Goal: Information Seeking & Learning: Learn about a topic

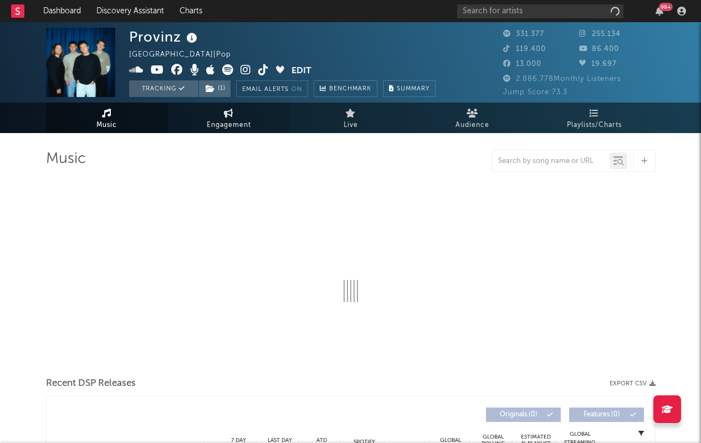
click at [237, 120] on span "Engagement" at bounding box center [229, 125] width 44 height 13
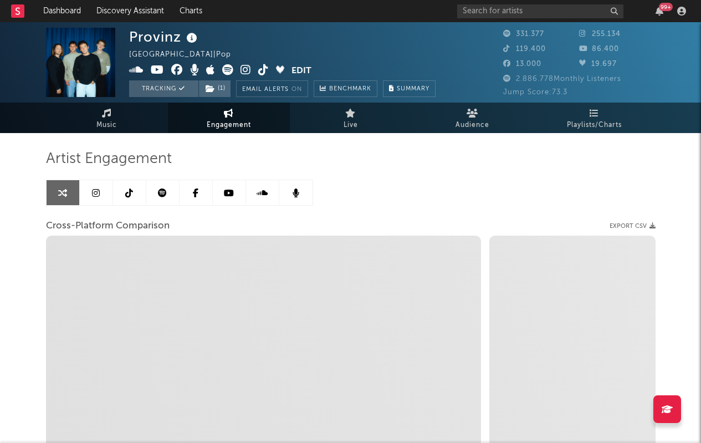
select select "1w"
click at [93, 123] on link "Music" at bounding box center [107, 118] width 122 height 30
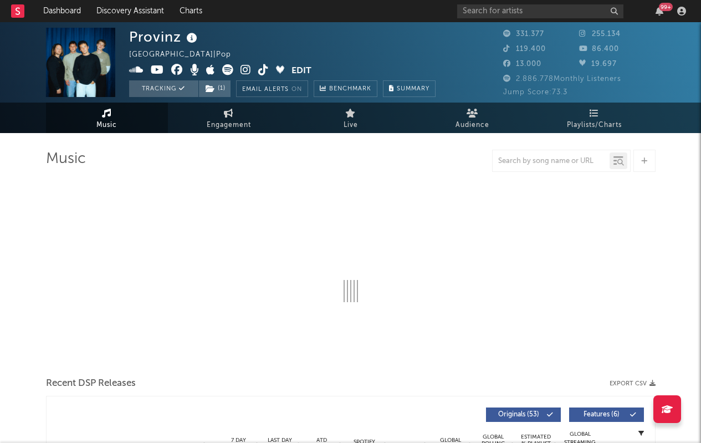
select select "6m"
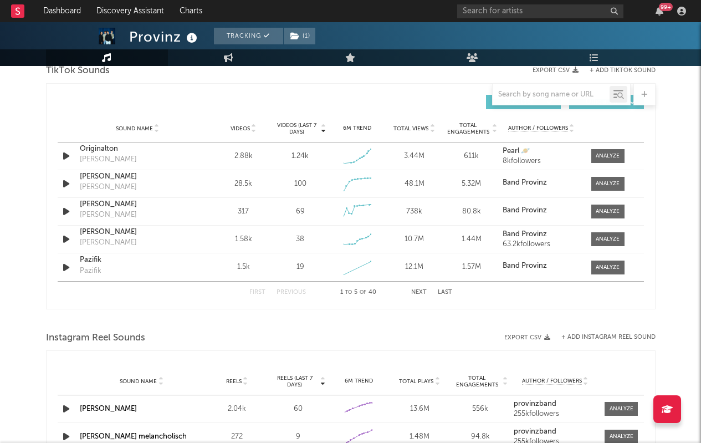
scroll to position [759, 0]
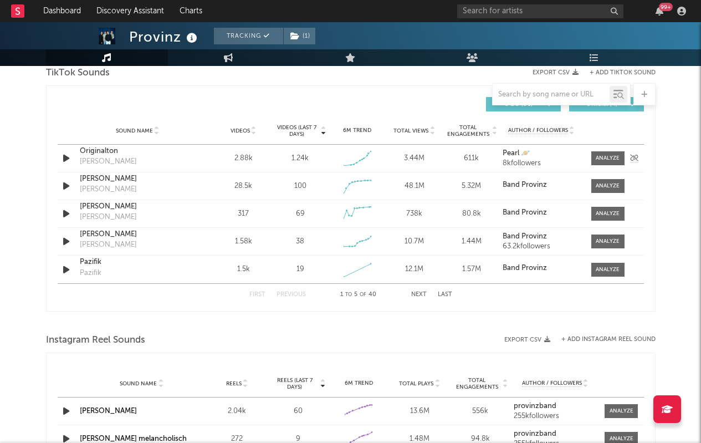
click at [513, 153] on strong "Pearl 🪐" at bounding box center [516, 153] width 27 height 7
click at [98, 155] on div "Originalton" at bounding box center [138, 151] width 116 height 11
click at [602, 155] on div at bounding box center [608, 158] width 24 height 8
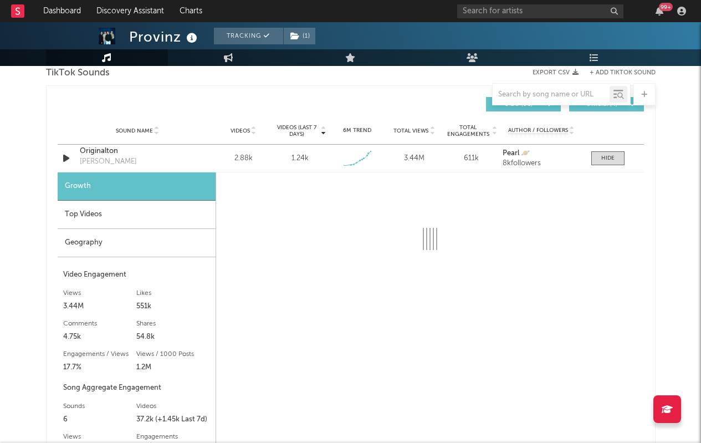
select select "1w"
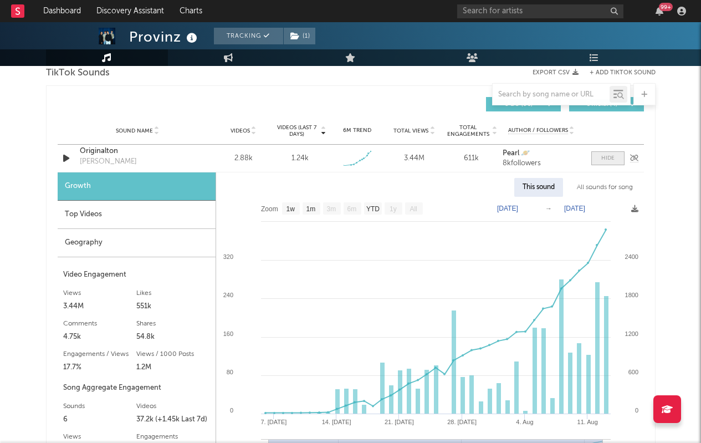
click at [608, 155] on div at bounding box center [607, 158] width 13 height 8
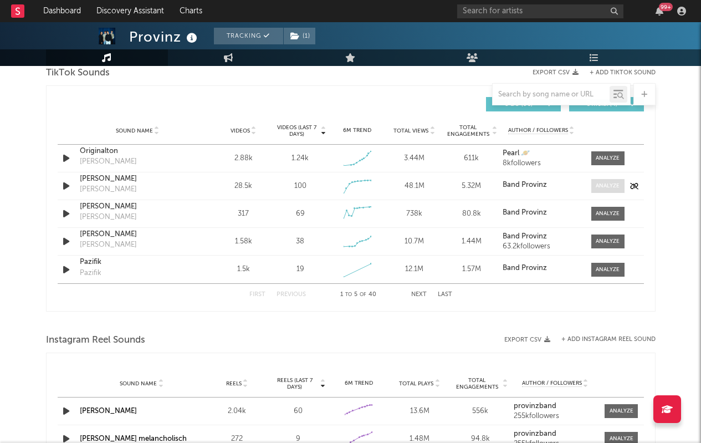
click at [611, 187] on div at bounding box center [608, 186] width 24 height 8
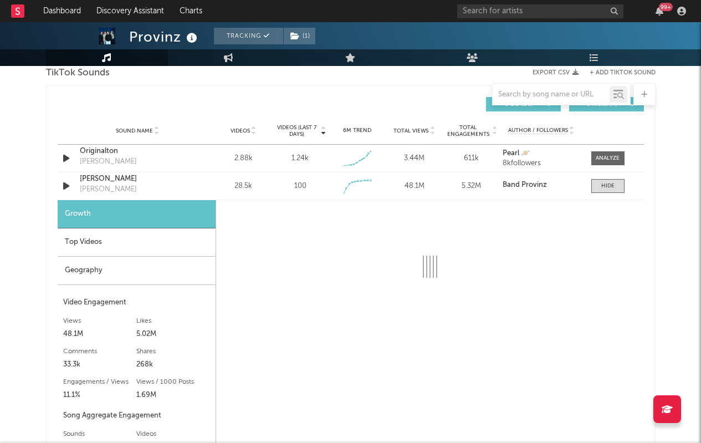
select select "6m"
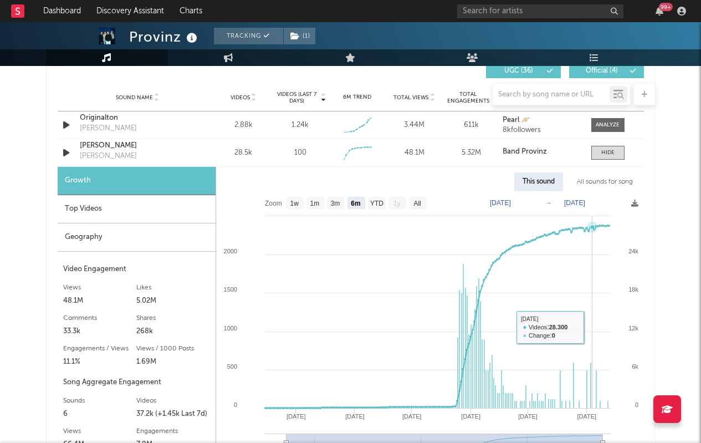
scroll to position [790, 0]
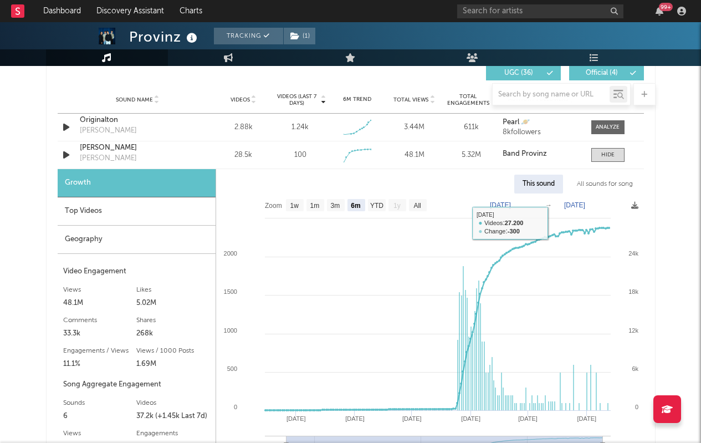
click at [543, 182] on div "This sound" at bounding box center [538, 184] width 49 height 19
click at [95, 150] on div "[PERSON_NAME]" at bounding box center [138, 147] width 116 height 11
click at [617, 126] on div at bounding box center [608, 127] width 24 height 8
select select "1w"
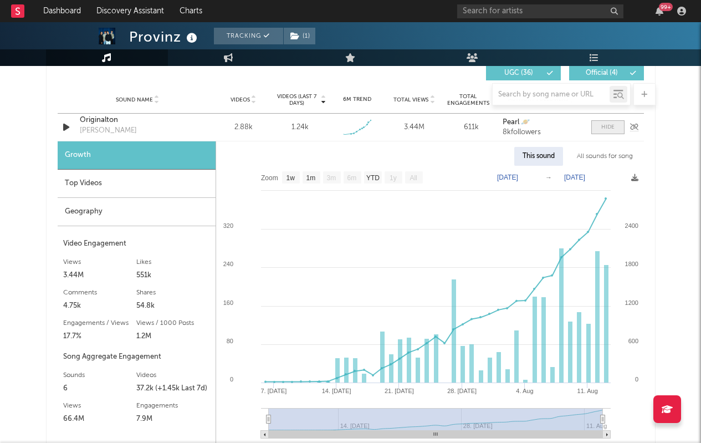
click at [608, 126] on div at bounding box center [607, 127] width 13 height 8
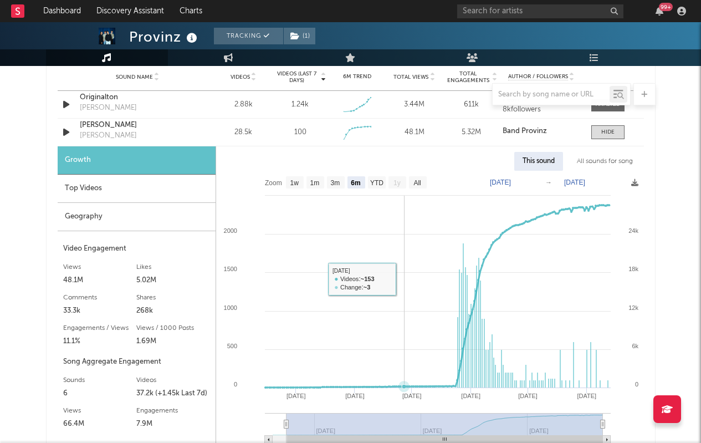
scroll to position [812, 0]
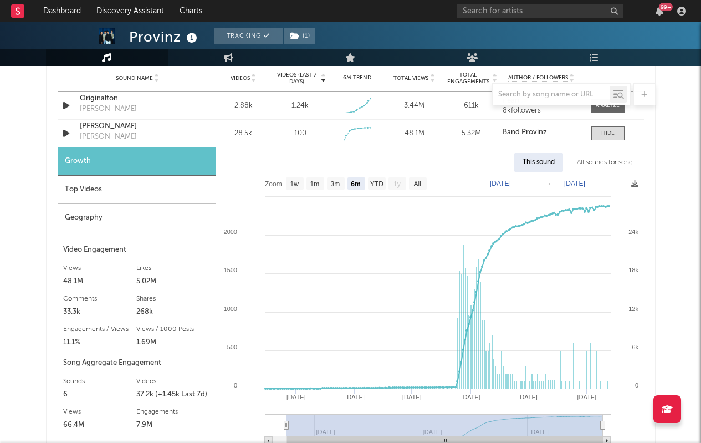
click at [531, 167] on div "This sound" at bounding box center [538, 162] width 49 height 19
click at [608, 131] on div at bounding box center [607, 133] width 13 height 8
